Goal: Task Accomplishment & Management: Manage account settings

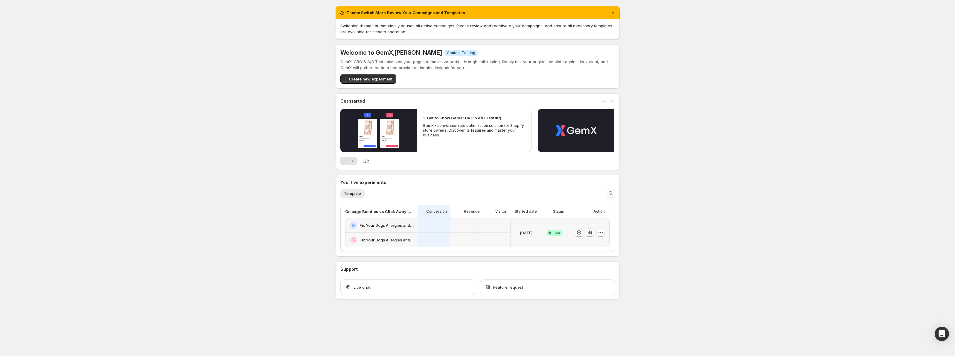
click at [592, 234] on icon "button" at bounding box center [590, 232] width 6 height 6
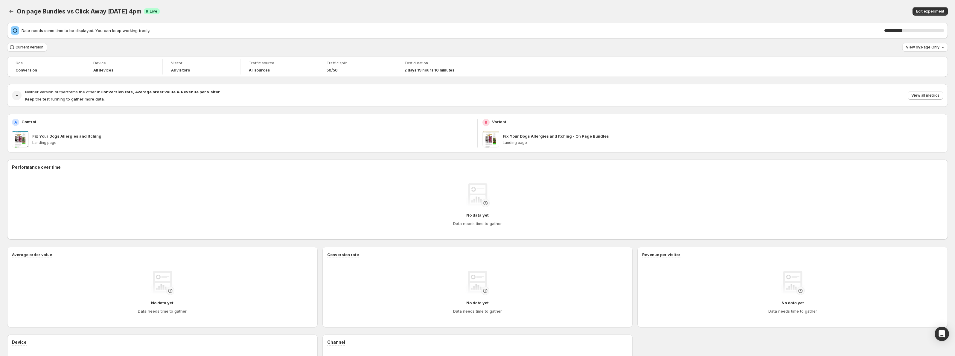
click at [355, 19] on div "On page Bundles vs Click Away [DATE] 4pm. This page is ready On page Bundles vs…" at bounding box center [477, 11] width 941 height 23
click at [930, 45] on button "View by: Page Only" at bounding box center [924, 47] width 45 height 8
click at [872, 84] on span "Calculates metrics across the entire session, starting from the experiment page…" at bounding box center [887, 89] width 111 height 10
click at [673, 8] on div "Edit experiment" at bounding box center [743, 11] width 411 height 8
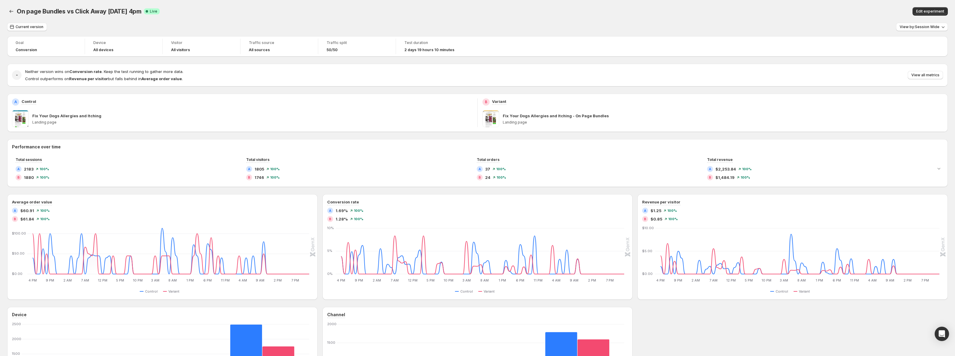
click at [385, 13] on div "On page Bundles vs Click Away [DATE] 4pm Success Complete Live" at bounding box center [275, 11] width 516 height 8
click at [35, 27] on span "Current version" at bounding box center [30, 27] width 28 height 5
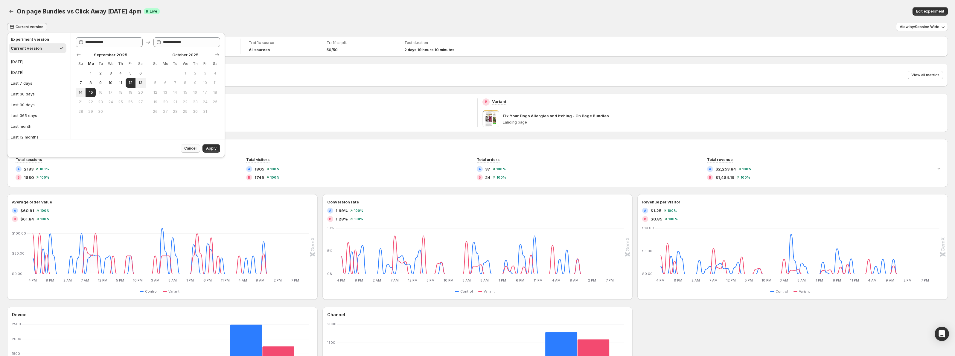
click at [190, 148] on span "Cancel" at bounding box center [190, 148] width 12 height 5
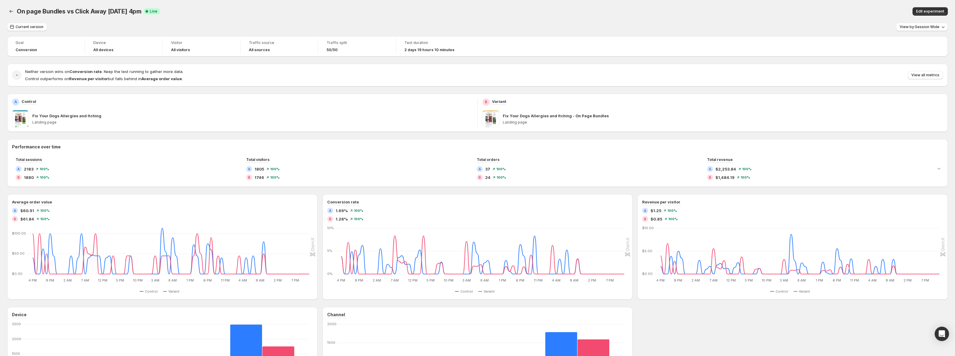
click at [273, 11] on div "On page Bundles vs Click Away [DATE] 4pm Success Complete Live" at bounding box center [275, 11] width 516 height 8
click at [274, 5] on div "On page Bundles vs Click Away [DATE] 4pm. This page is ready On page Bundles vs…" at bounding box center [477, 11] width 941 height 23
click at [11, 11] on icon "Back" at bounding box center [11, 11] width 6 height 6
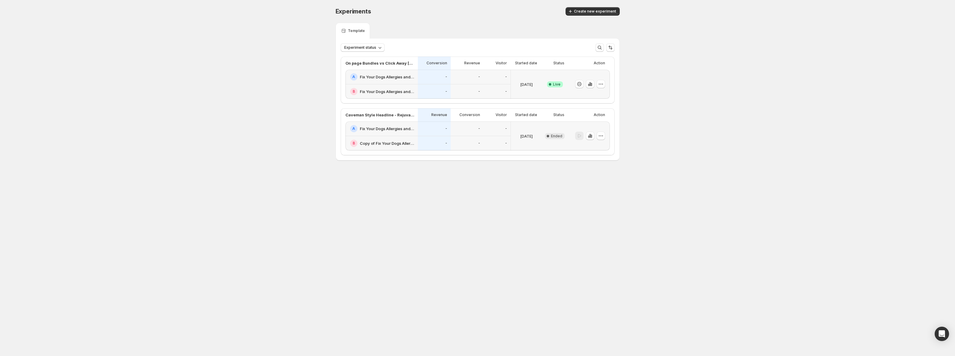
click at [274, 136] on div "Experiments. This page is ready Experiments Create new experiment Template Expe…" at bounding box center [477, 96] width 955 height 193
click at [603, 85] on icon "button" at bounding box center [601, 84] width 6 height 6
click at [672, 101] on div "Experiments. This page is ready Experiments Create new experiment Template Expe…" at bounding box center [477, 96] width 955 height 193
click at [591, 86] on icon "button" at bounding box center [590, 84] width 6 height 6
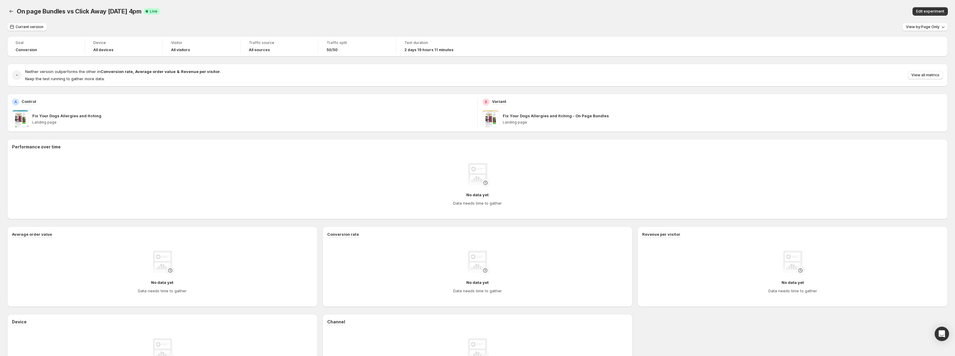
click at [331, 22] on div "On page Bundles vs Click Away [DATE] 4pm. This page is ready On page Bundles vs…" at bounding box center [477, 11] width 941 height 23
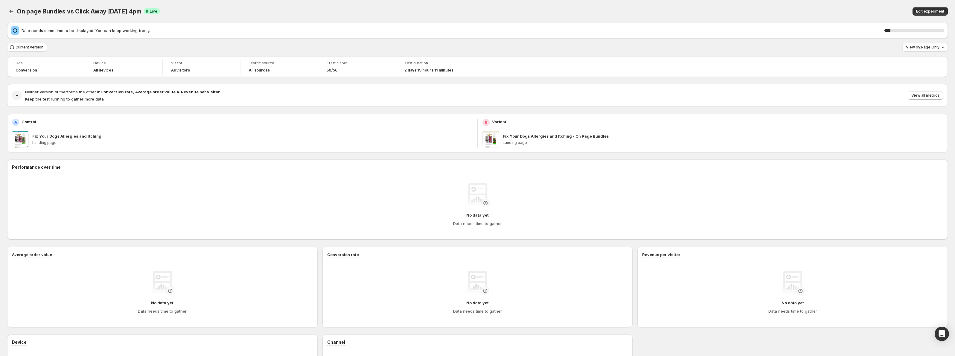
click at [938, 30] on div "10 %" at bounding box center [915, 30] width 60 height 2
click at [928, 48] on span "View by: Page Only" at bounding box center [923, 47] width 34 height 5
click at [893, 90] on span "Session Wide Calculates metrics across the entire session, starting from the ex…" at bounding box center [888, 85] width 112 height 17
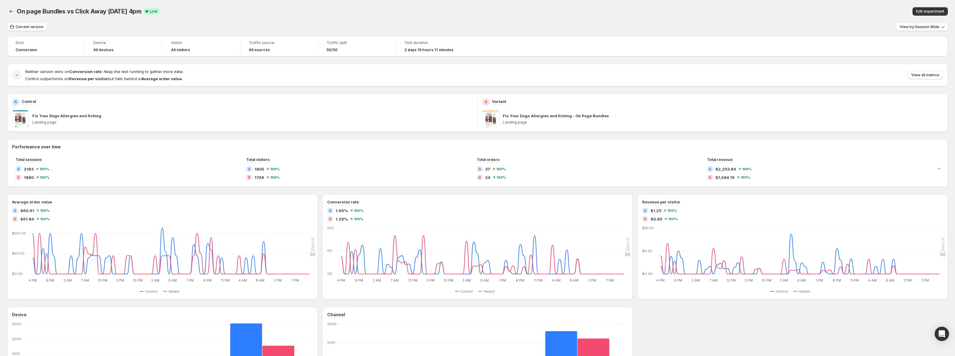
click at [580, 22] on div "On page Bundles vs Click Away [DATE] 4pm. This page is ready On page Bundles vs…" at bounding box center [477, 11] width 941 height 23
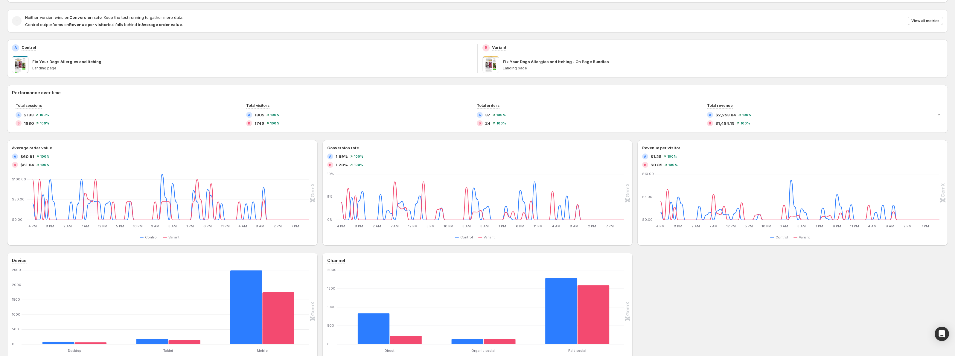
scroll to position [57, 0]
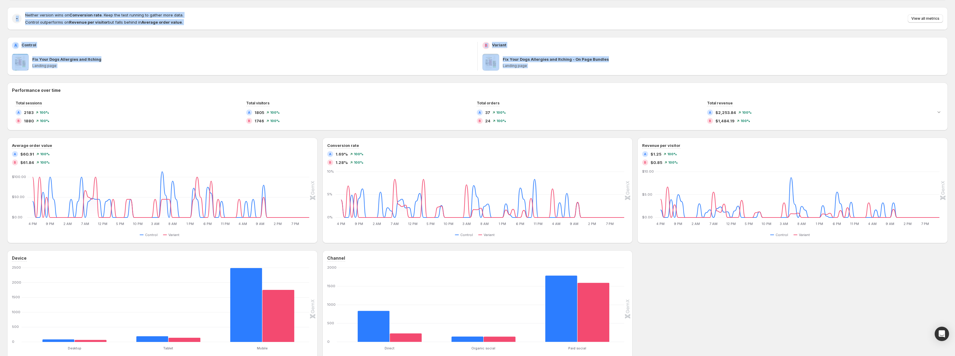
drag, startPoint x: 568, startPoint y: 1, endPoint x: 575, endPoint y: 80, distance: 79.5
click at [575, 80] on div "Goal Conversion Device All devices Visitor All visitors Traffic source All sour…" at bounding box center [477, 174] width 941 height 388
drag, startPoint x: 571, startPoint y: 80, endPoint x: 593, endPoint y: -7, distance: 89.6
click at [593, 0] on html "On page Bundles vs Click Away [DATE] 4pm. This page is ready On page Bundles vs…" at bounding box center [477, 121] width 955 height 356
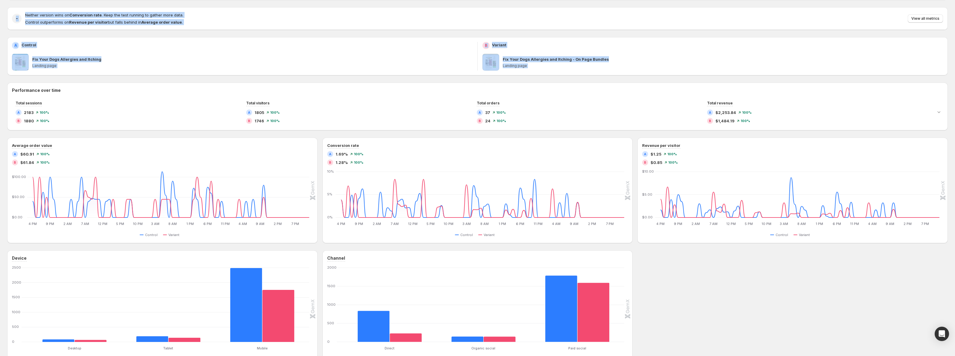
scroll to position [52, 0]
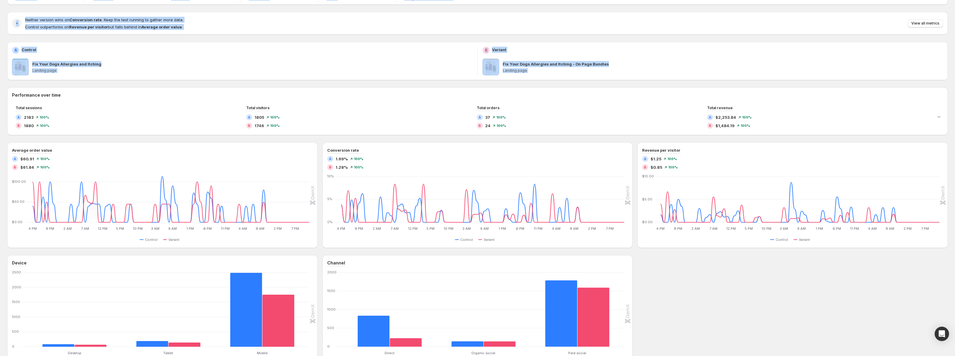
click at [593, 10] on div "Goal Conversion Device All devices Visitor All visitors Traffic source All sour…" at bounding box center [477, 178] width 941 height 388
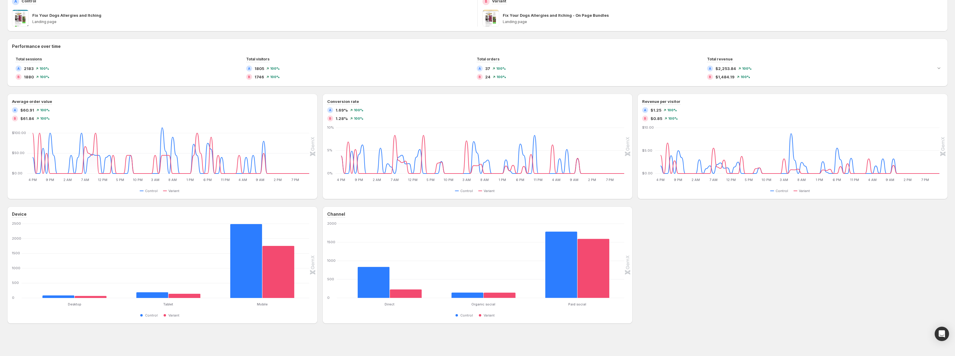
scroll to position [101, 0]
click at [678, 269] on div "Device Desktop Desktop Tablet Tablet Mobile Mobile [PHONE_NUMBER] Control Varia…" at bounding box center [477, 264] width 941 height 117
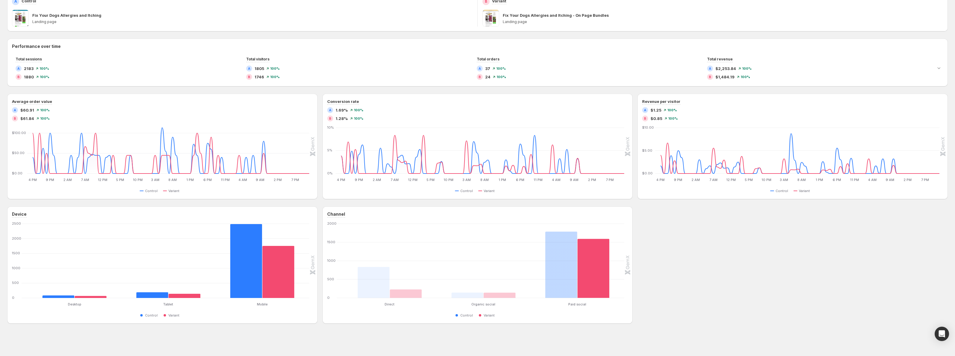
click at [424, 89] on div "Performance over time Total sessions A 2183 100 % B 1880 100 % Total visitors A…" at bounding box center [477, 181] width 941 height 285
click at [428, 36] on div "Goal Conversion Device All devices Visitor All visitors Traffic source All sour…" at bounding box center [477, 130] width 941 height 388
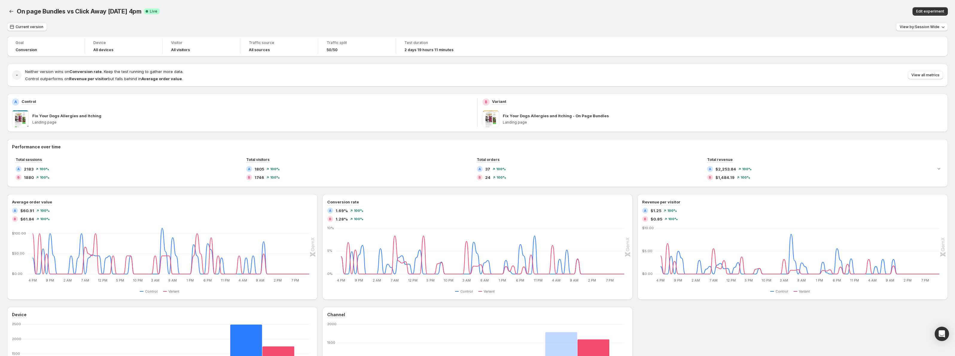
scroll to position [0, 0]
click at [778, 15] on div "Edit experiment" at bounding box center [743, 11] width 411 height 8
click at [13, 11] on icon "Back" at bounding box center [11, 11] width 6 height 6
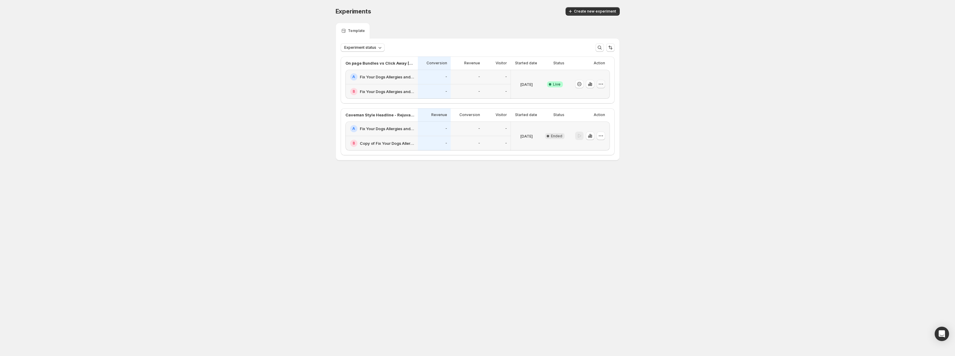
click at [600, 85] on icon "button" at bounding box center [601, 84] width 6 height 6
click at [601, 116] on span "End experiment" at bounding box center [589, 117] width 29 height 5
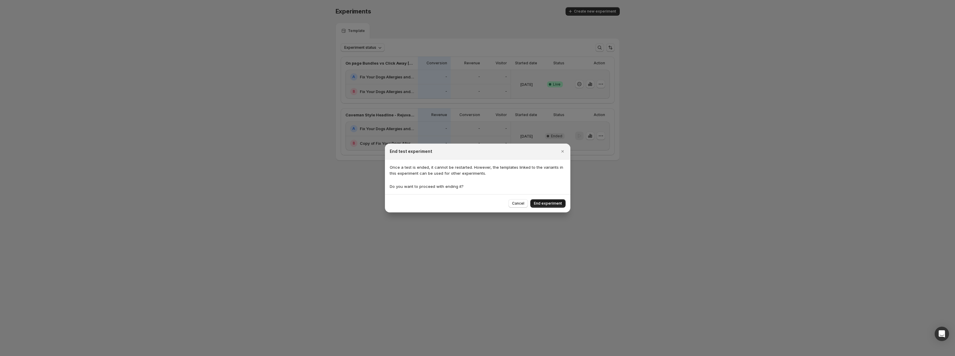
click at [557, 206] on button "End experiment" at bounding box center [547, 203] width 35 height 8
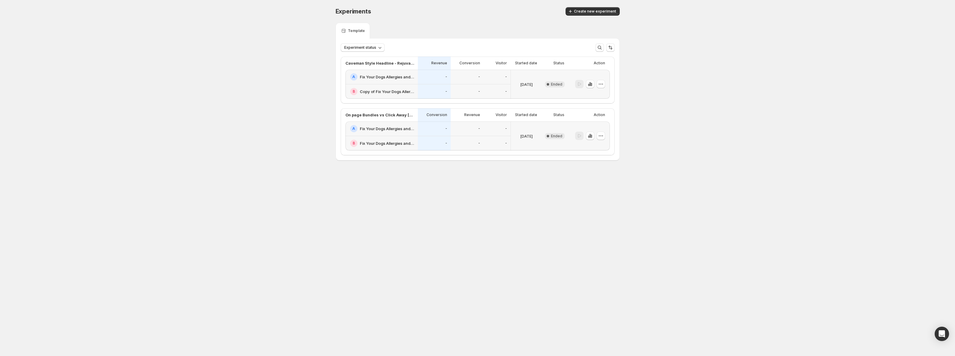
click at [646, 173] on div "Experiments. This page is ready Experiments Create new experiment Template Expe…" at bounding box center [477, 96] width 955 height 193
click at [261, 105] on div "Experiments. This page is ready Experiments Create new experiment Template Expe…" at bounding box center [477, 96] width 955 height 193
